Goal: Transaction & Acquisition: Book appointment/travel/reservation

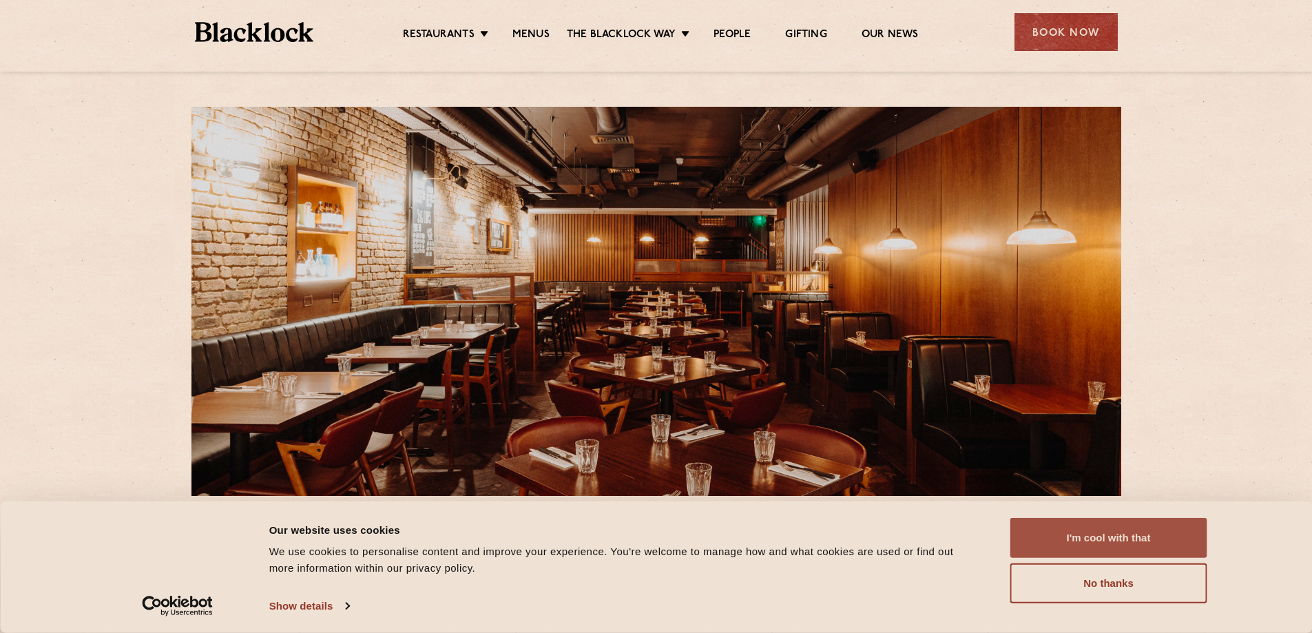
click at [1102, 540] on button "I'm cool with that" at bounding box center [1108, 538] width 197 height 40
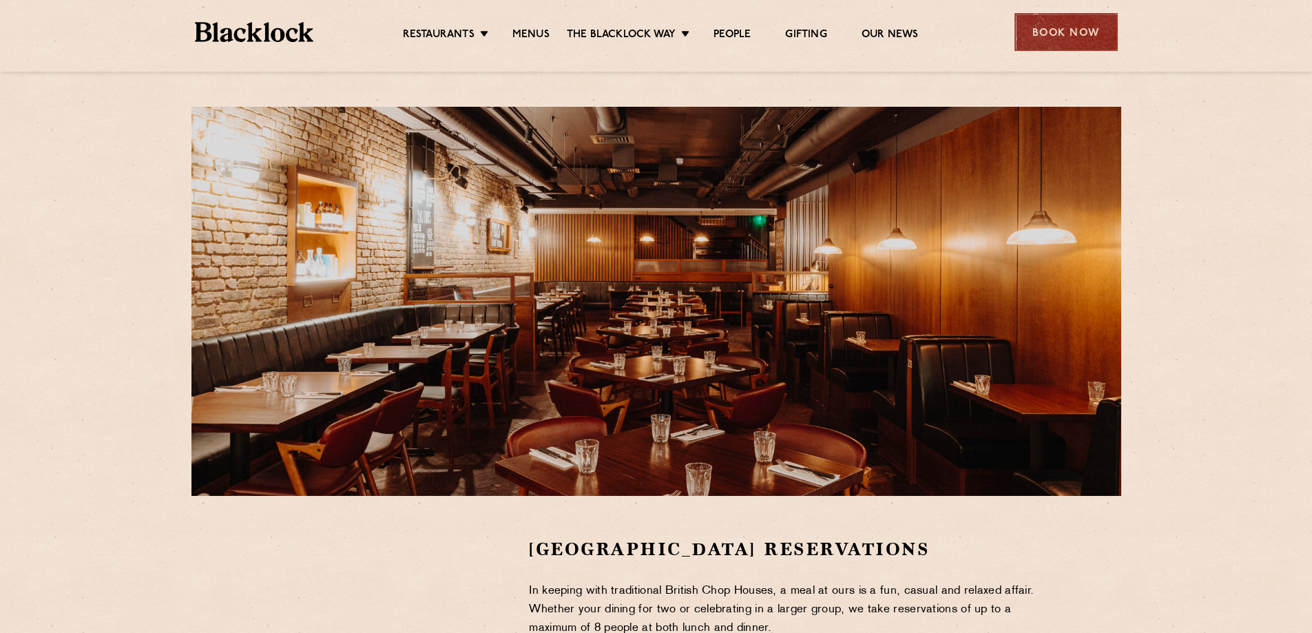
click at [1039, 33] on div "Book Now" at bounding box center [1065, 32] width 103 height 38
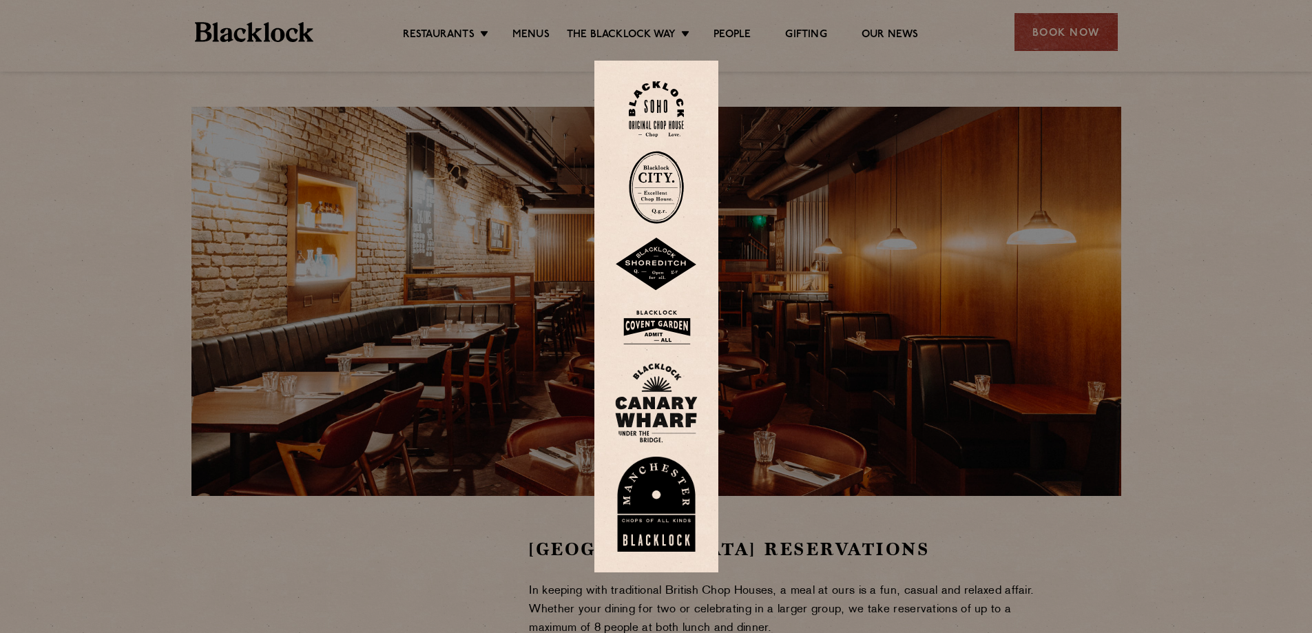
click at [973, 57] on div at bounding box center [656, 316] width 1312 height 633
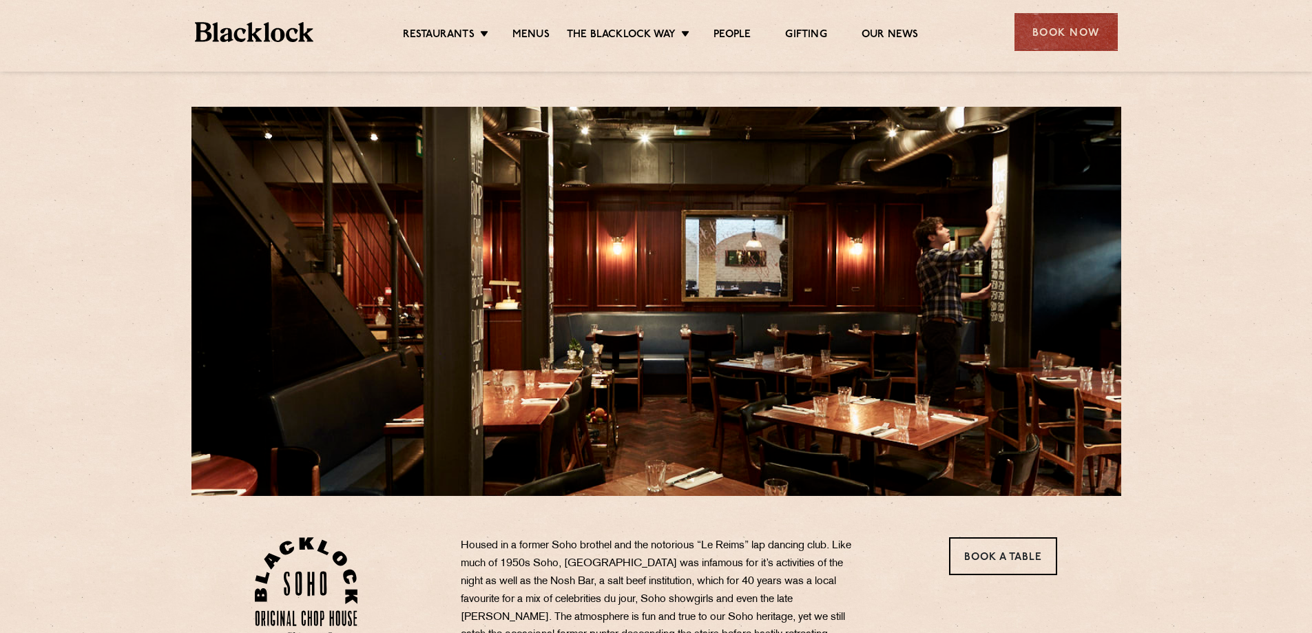
scroll to position [138, 0]
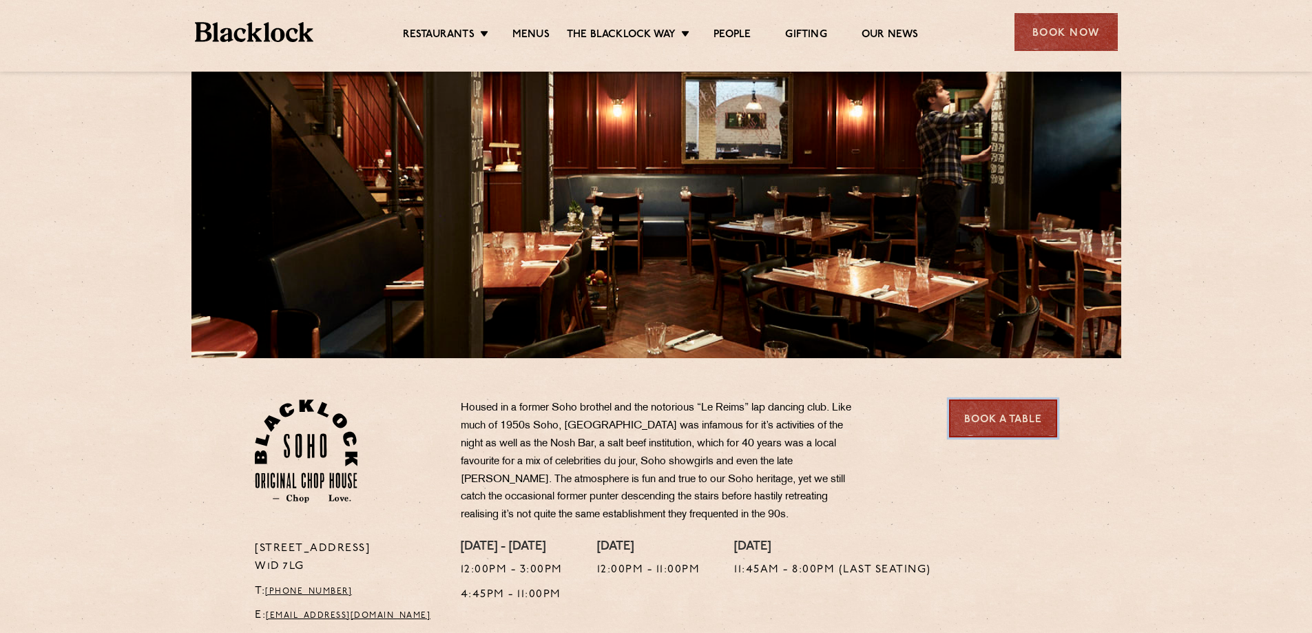
click at [1019, 425] on link "Book a Table" at bounding box center [1003, 418] width 108 height 38
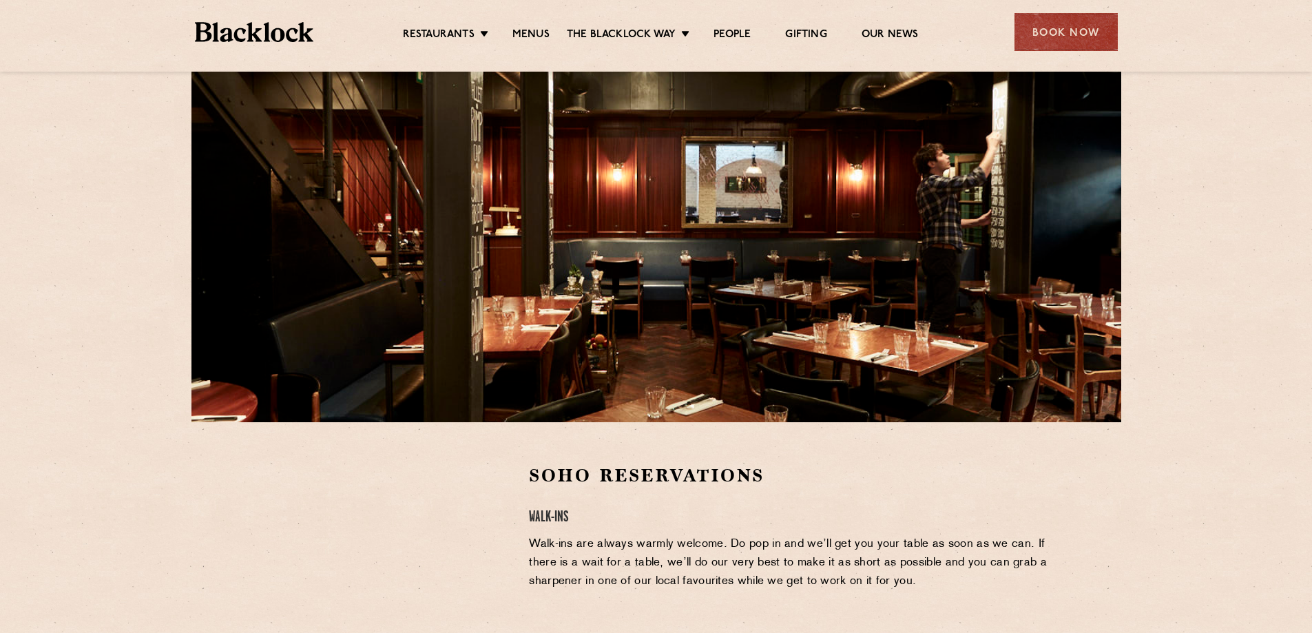
scroll to position [275, 0]
